Goal: Information Seeking & Learning: Learn about a topic

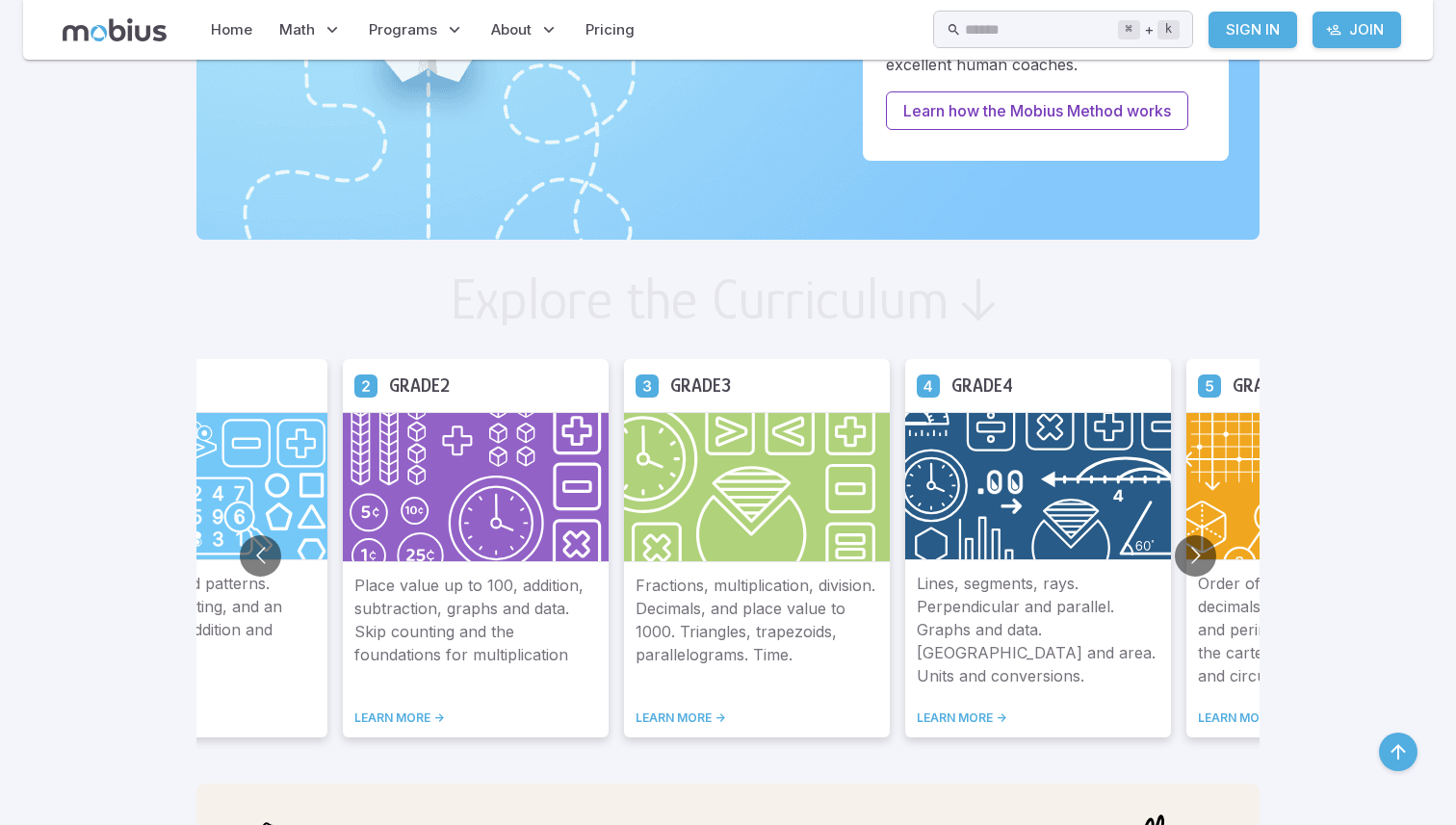
scroll to position [903, 0]
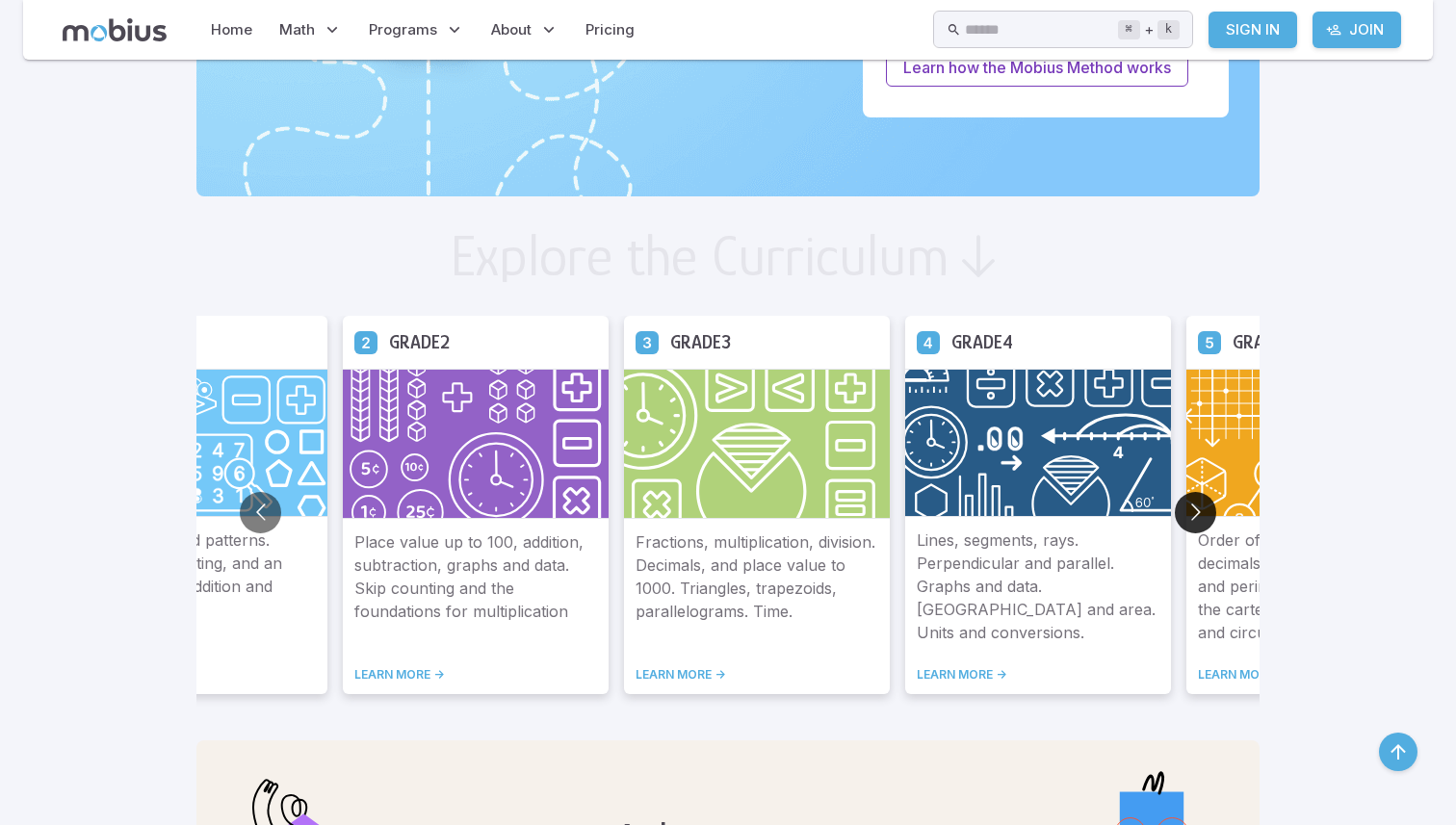
click at [1203, 508] on button "Go to next slide" at bounding box center [1196, 512] width 41 height 41
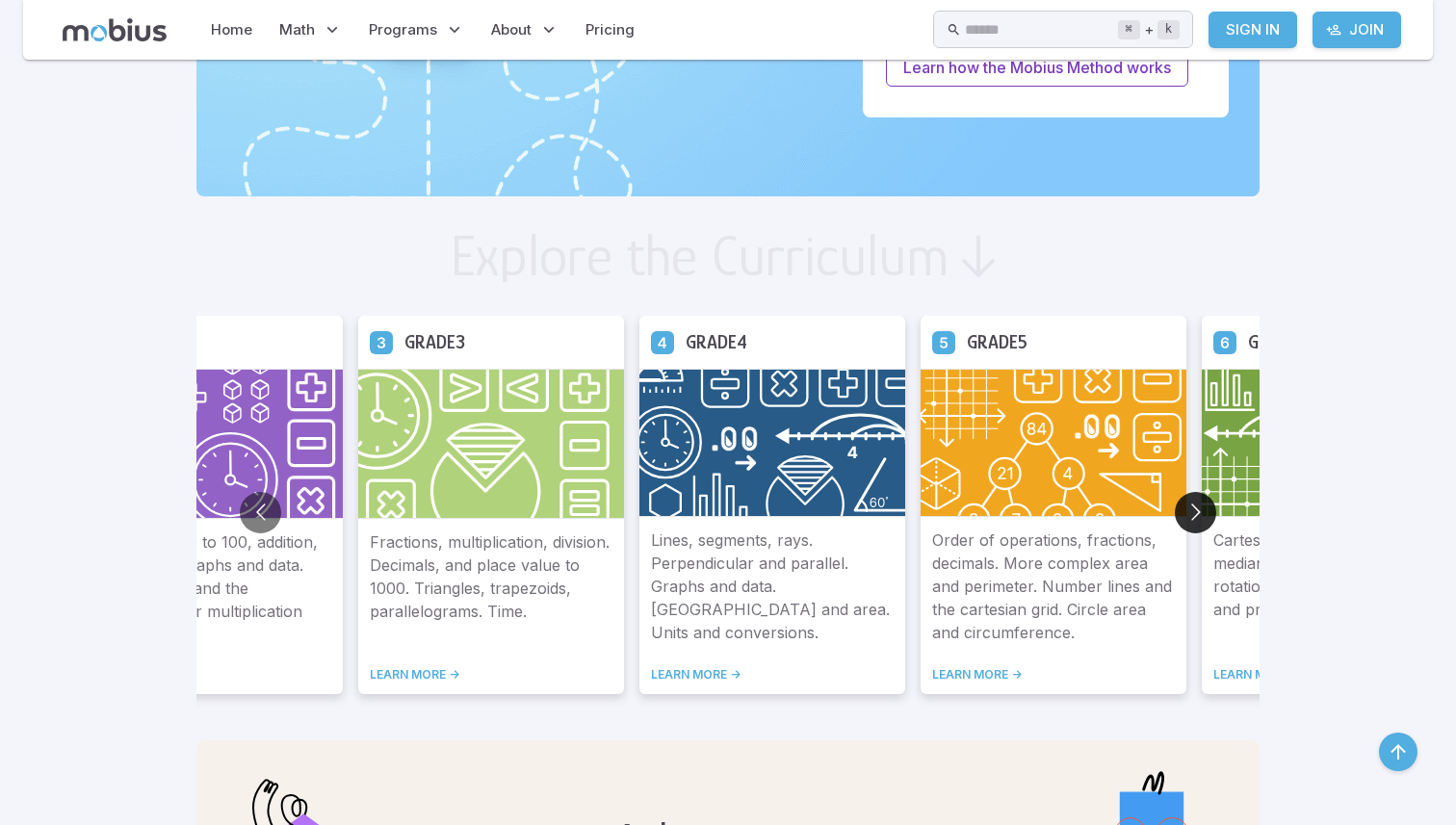
click at [1203, 508] on button "Go to next slide" at bounding box center [1196, 512] width 41 height 41
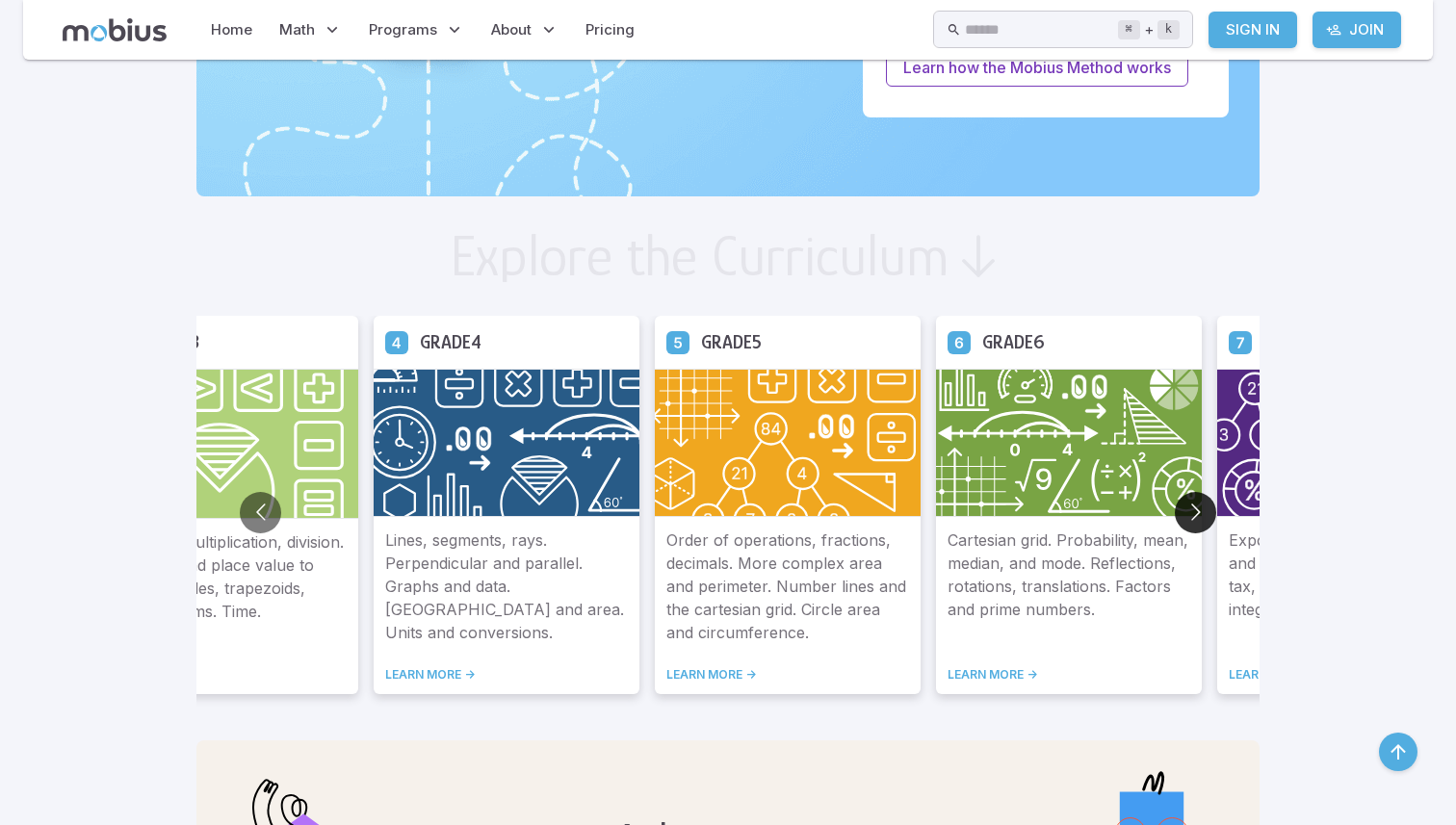
click at [1203, 508] on button "Go to next slide" at bounding box center [1196, 512] width 41 height 41
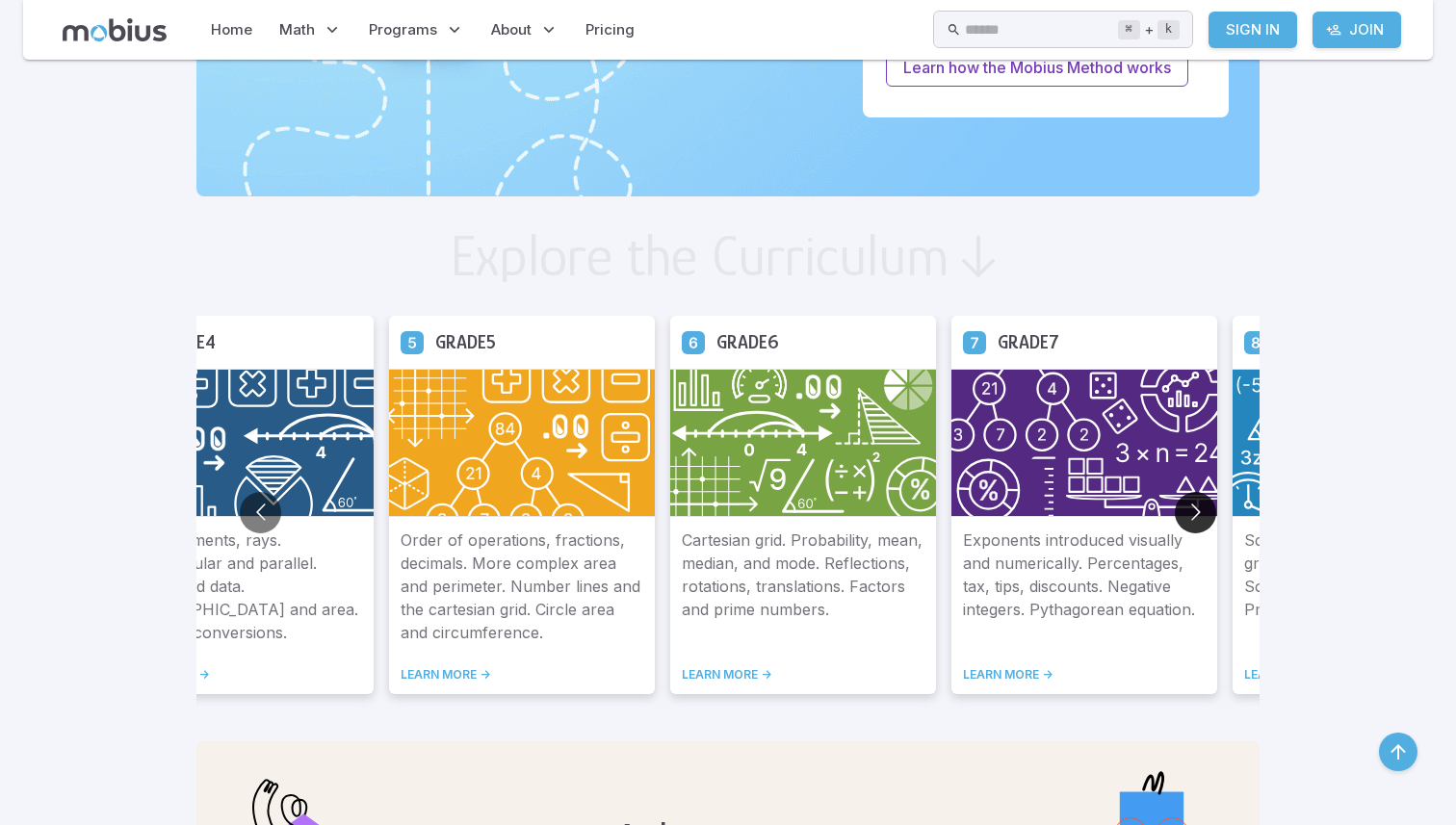
click at [1203, 508] on button "Go to next slide" at bounding box center [1196, 512] width 41 height 41
click at [1043, 467] on img at bounding box center [1085, 443] width 266 height 148
click at [1024, 669] on link "LEARN MORE ->" at bounding box center [1085, 675] width 243 height 15
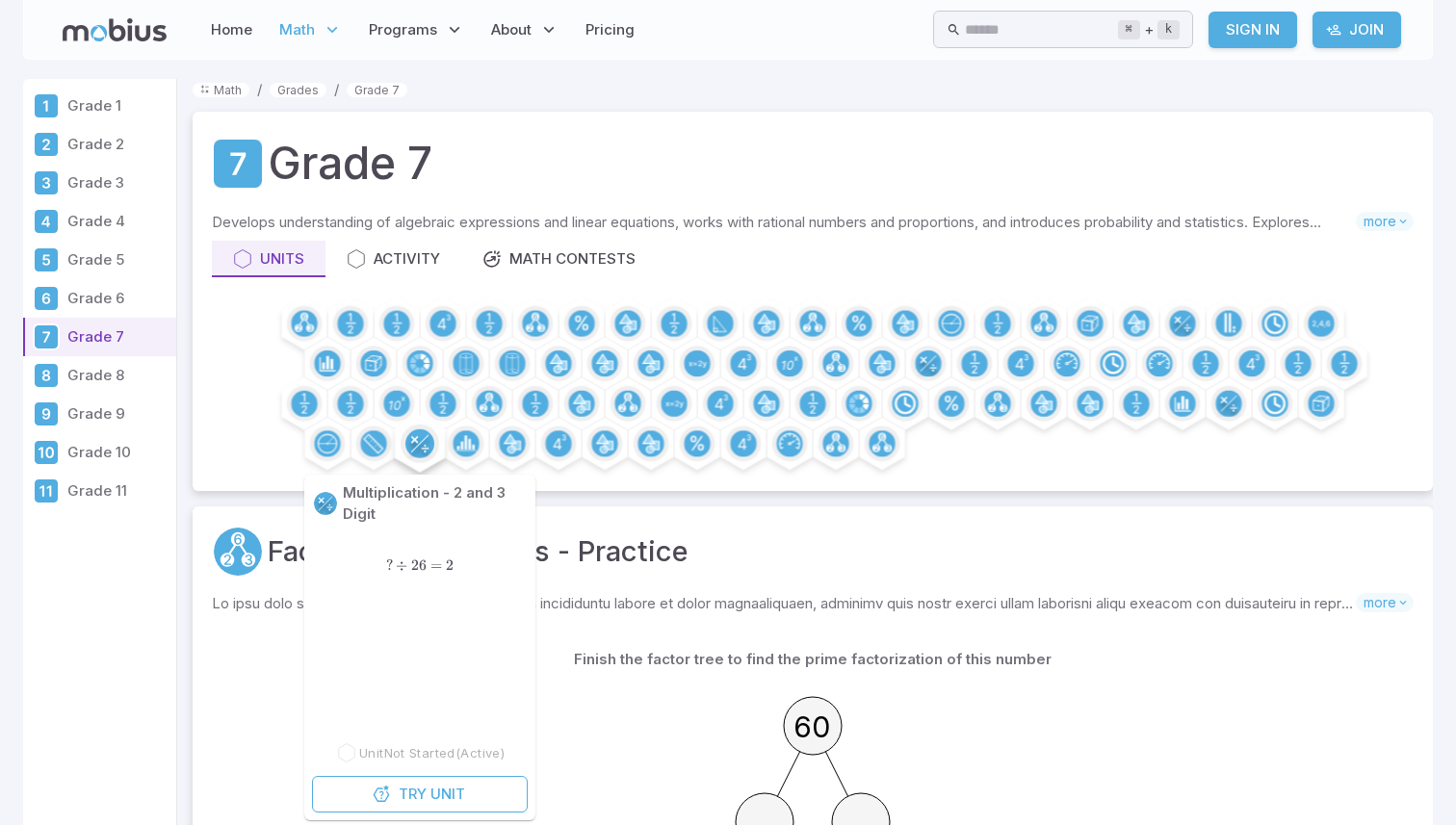
click at [425, 449] on circle at bounding box center [420, 444] width 29 height 29
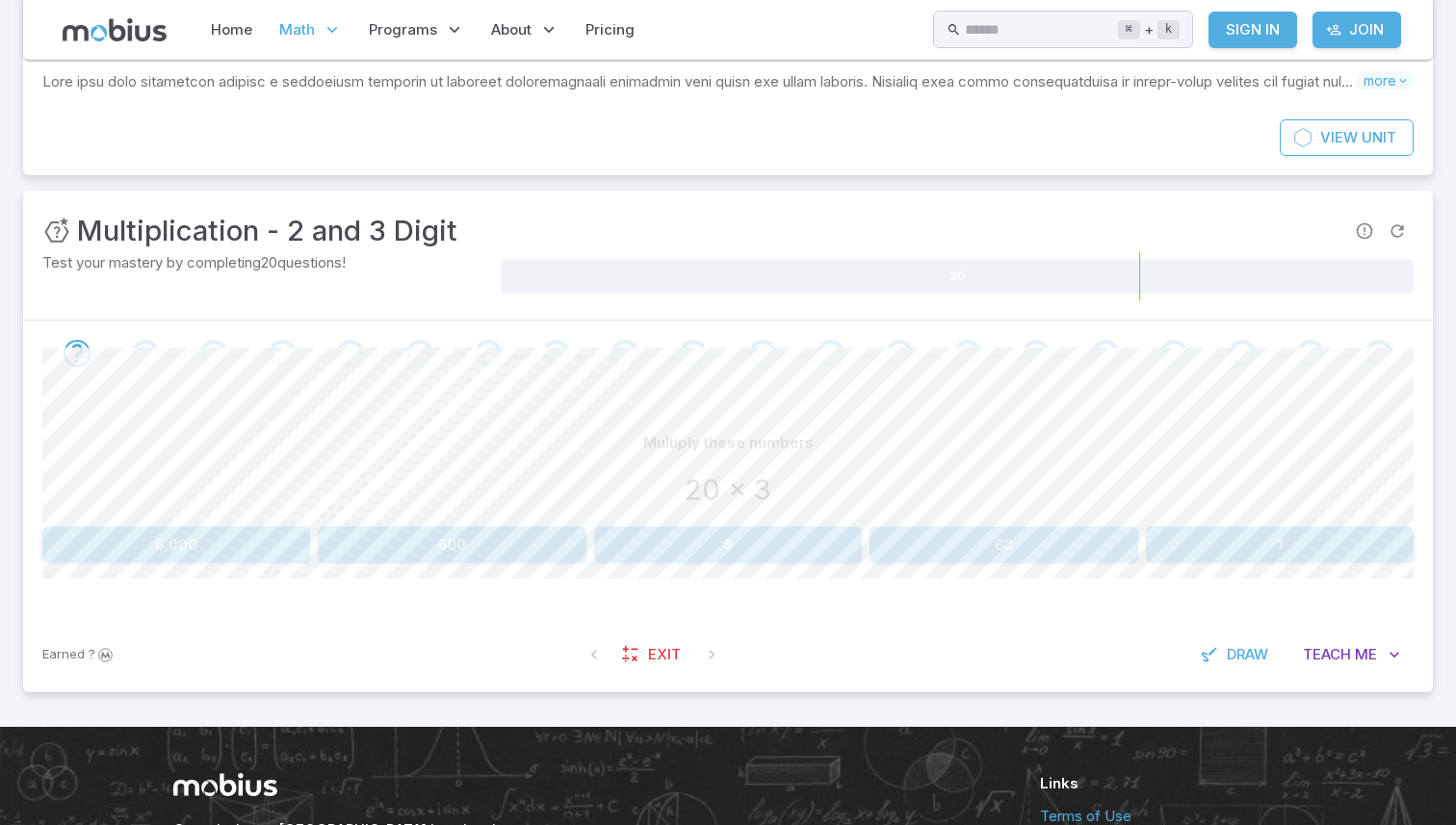
scroll to position [144, 0]
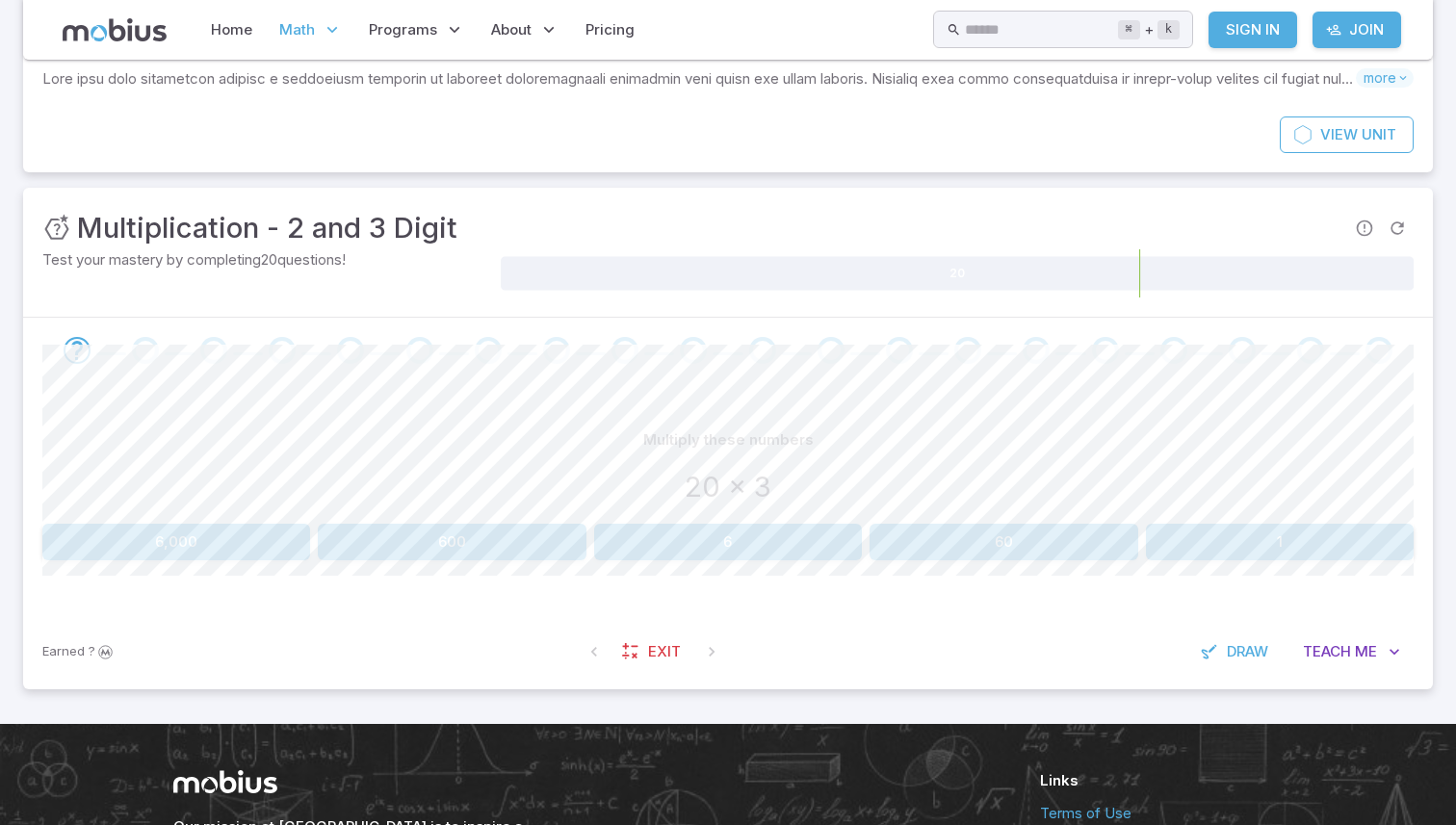
click at [984, 535] on button "60" at bounding box center [1004, 542] width 268 height 37
click at [937, 536] on button "14,000" at bounding box center [1004, 542] width 268 height 37
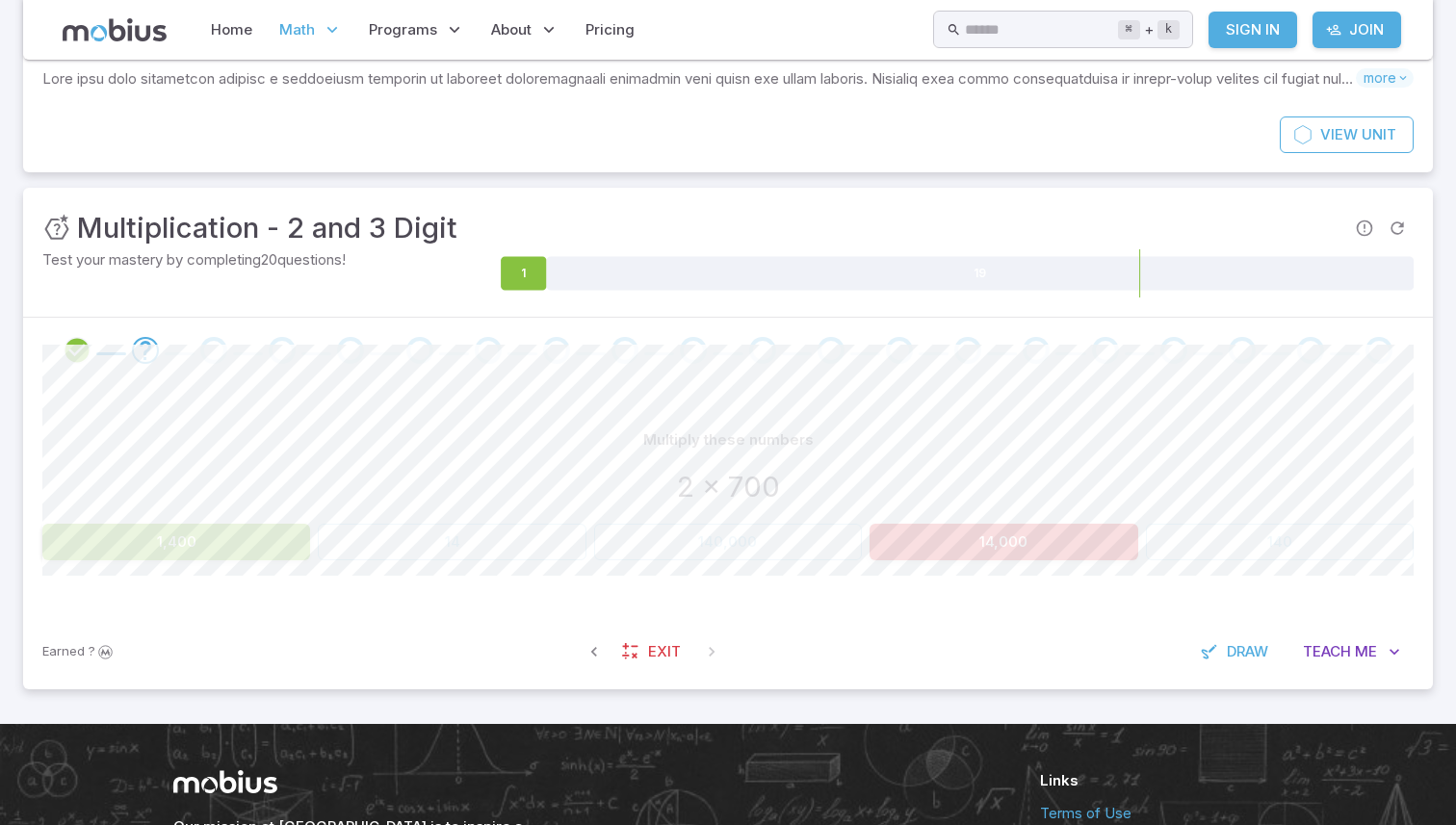
click at [227, 558] on button "1,400" at bounding box center [176, 542] width 268 height 37
click at [227, 555] on button "1,400" at bounding box center [176, 542] width 268 height 37
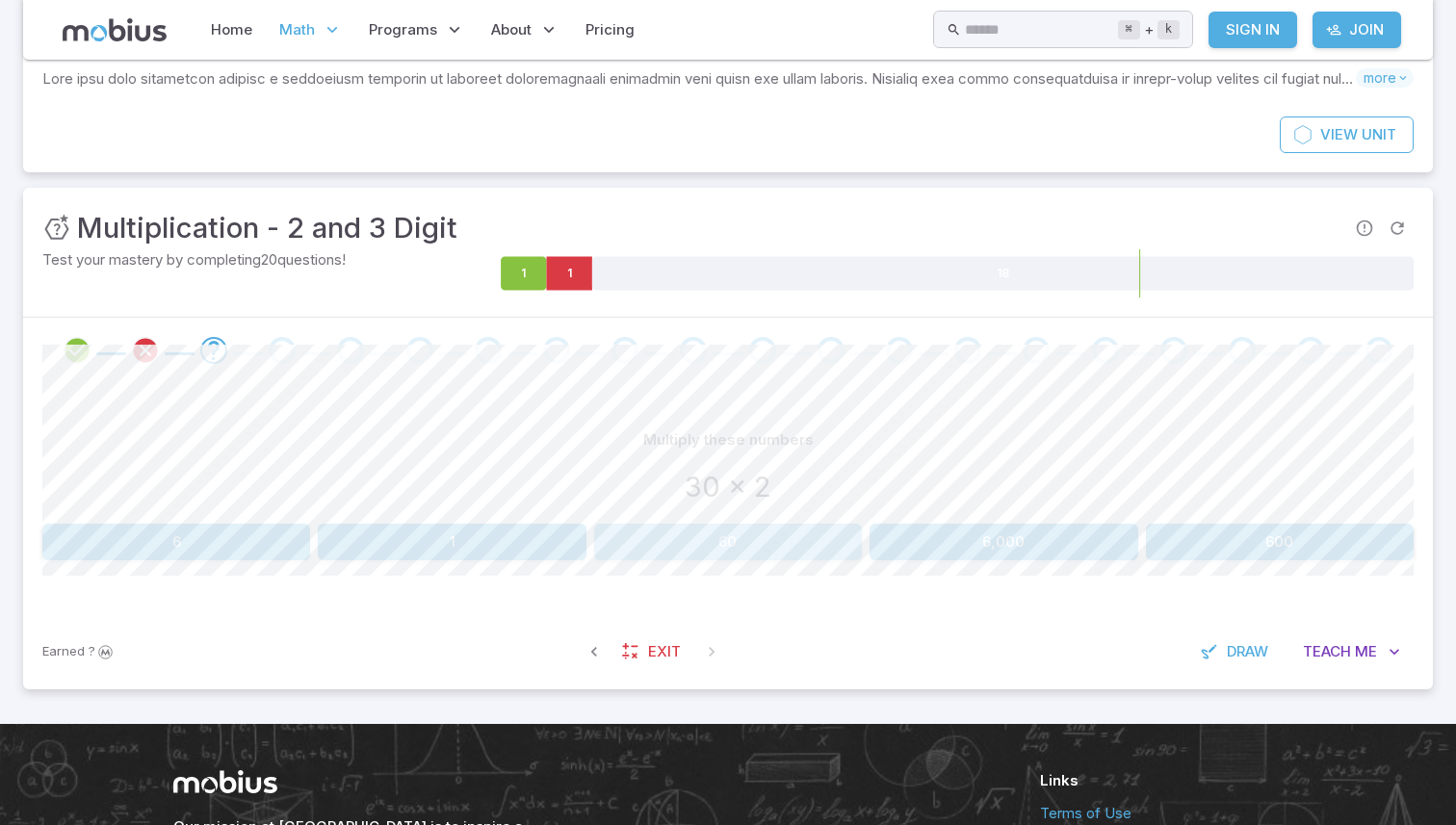
click at [714, 531] on button "60" at bounding box center [728, 542] width 268 height 37
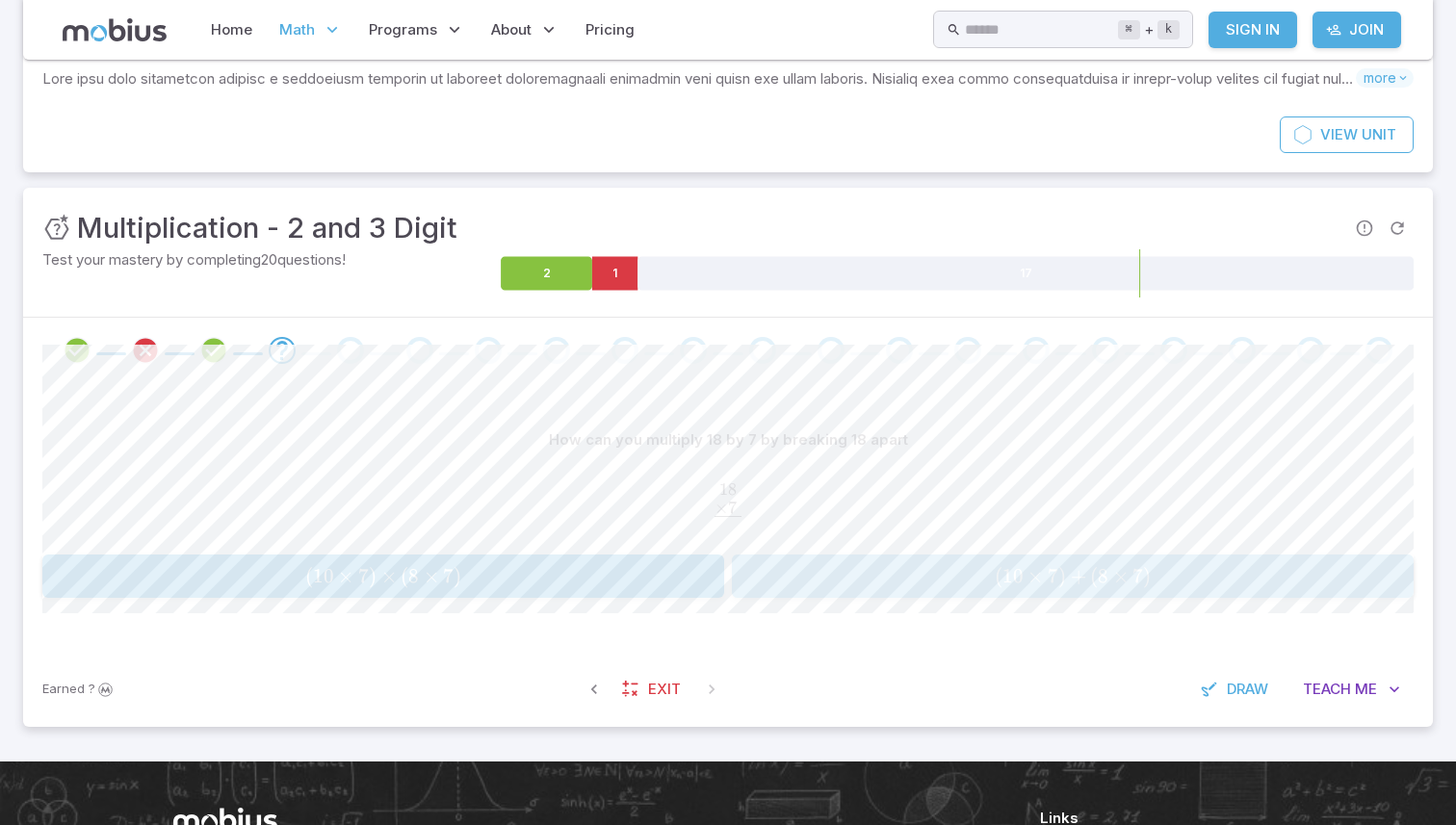
click at [940, 588] on div "( 10 × 7 ) + ( 8 × 7 ) (10 \times 7)+(8 \times 7) ( 10 × 7 ) + ( 8 × 7 )" at bounding box center [1072, 575] width 669 height 28
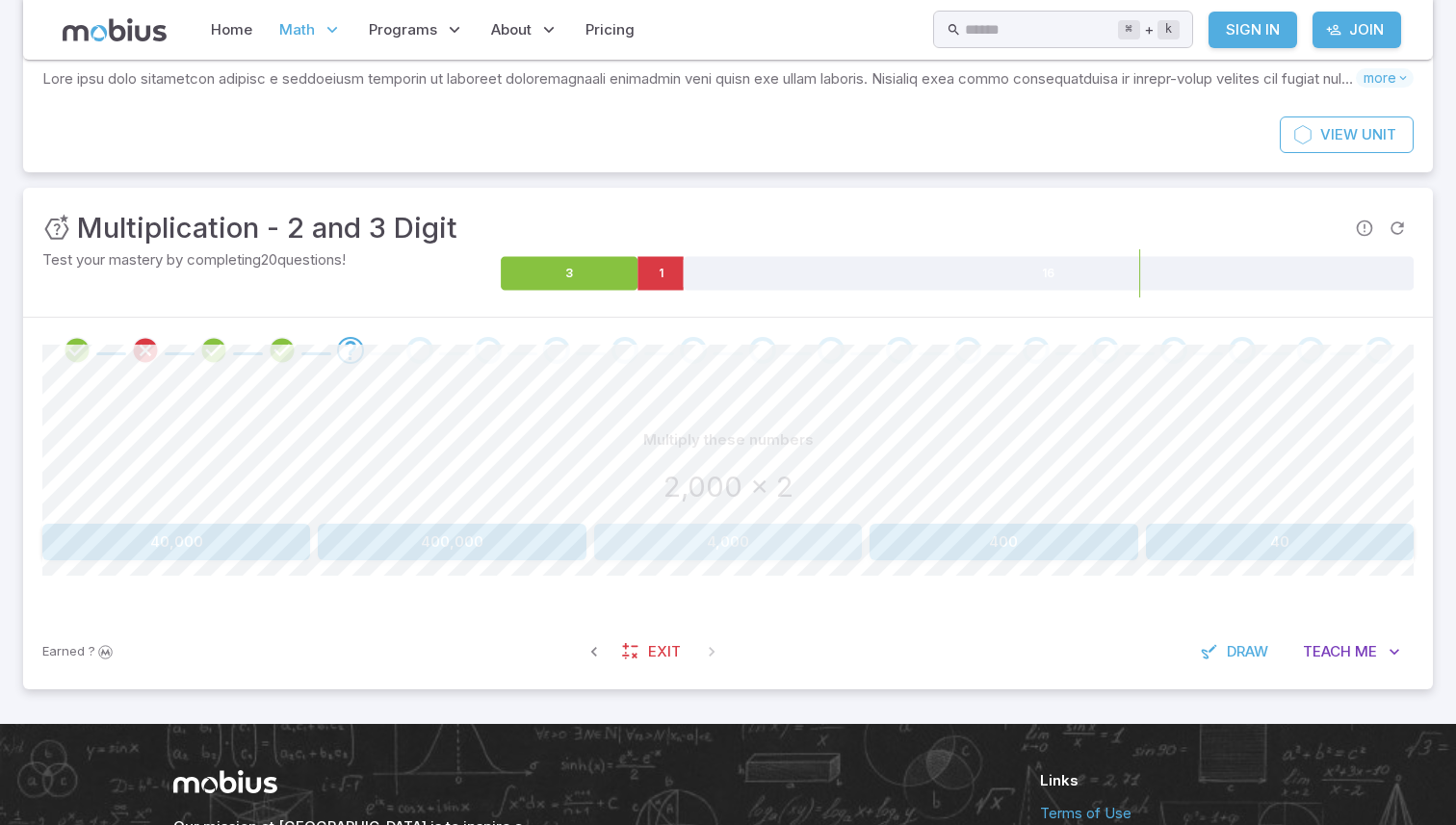
click at [744, 531] on button "4,000" at bounding box center [728, 542] width 268 height 37
